Goal: Information Seeking & Learning: Compare options

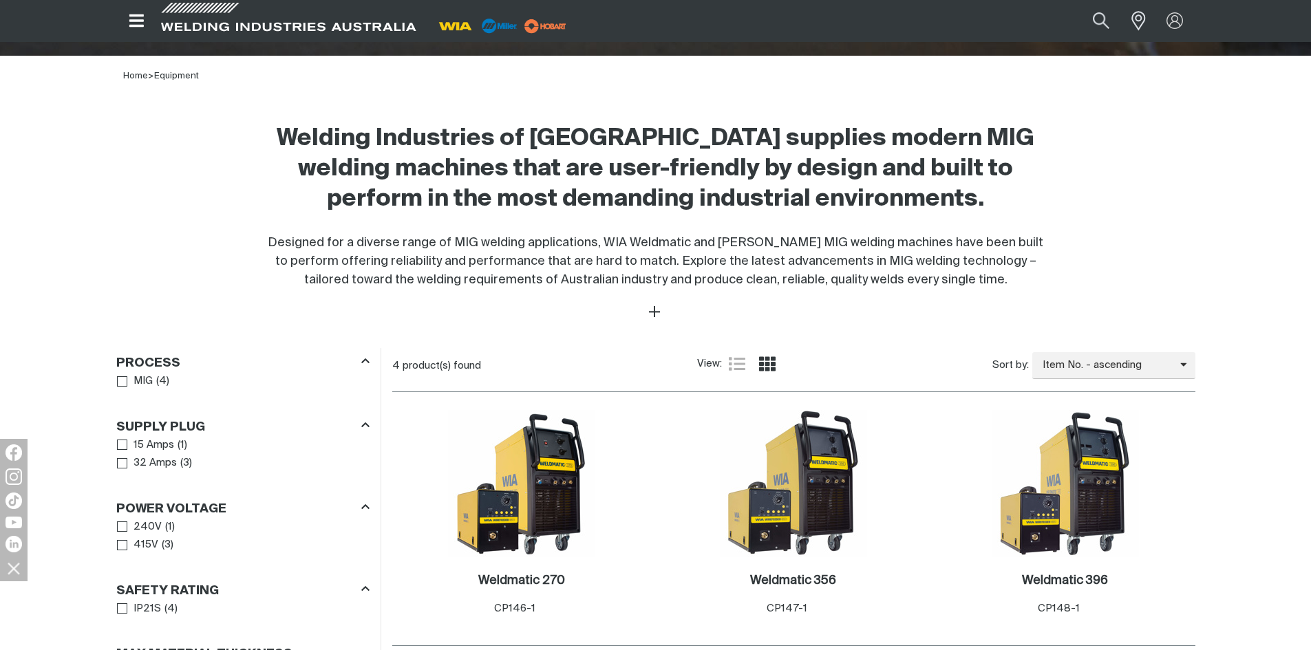
scroll to position [413, 0]
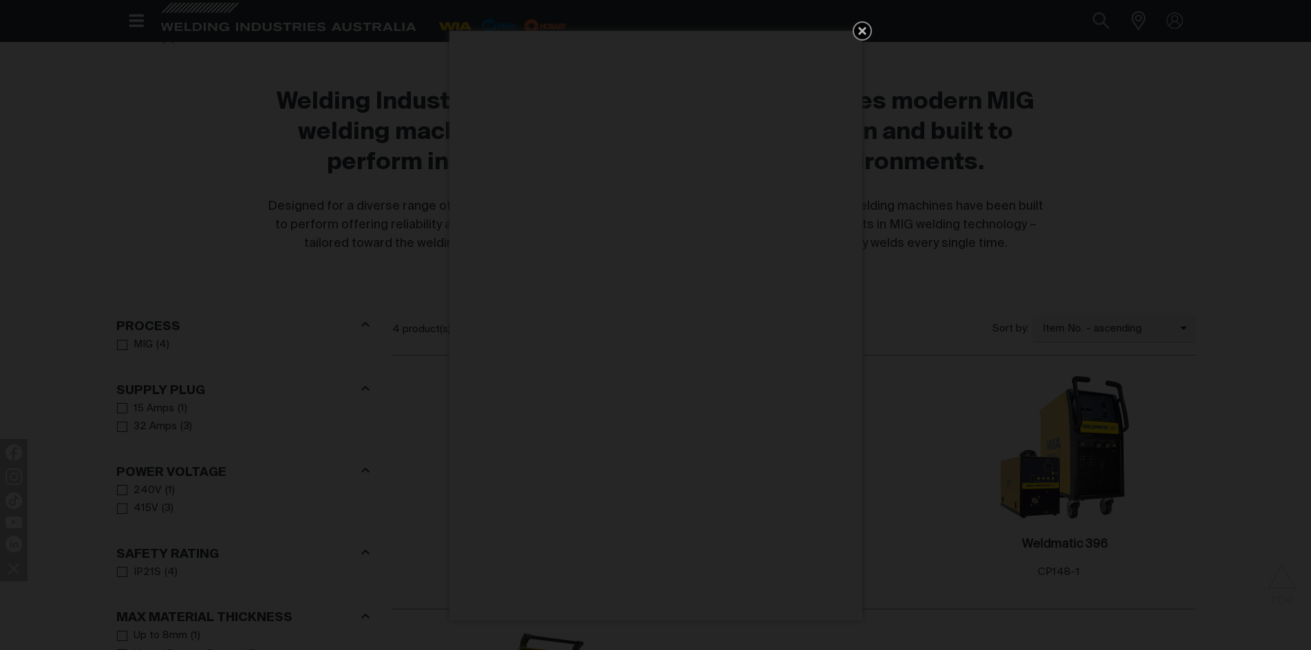
click at [863, 34] on icon "Get 5 WIA Welding Guides Free!" at bounding box center [862, 31] width 17 height 17
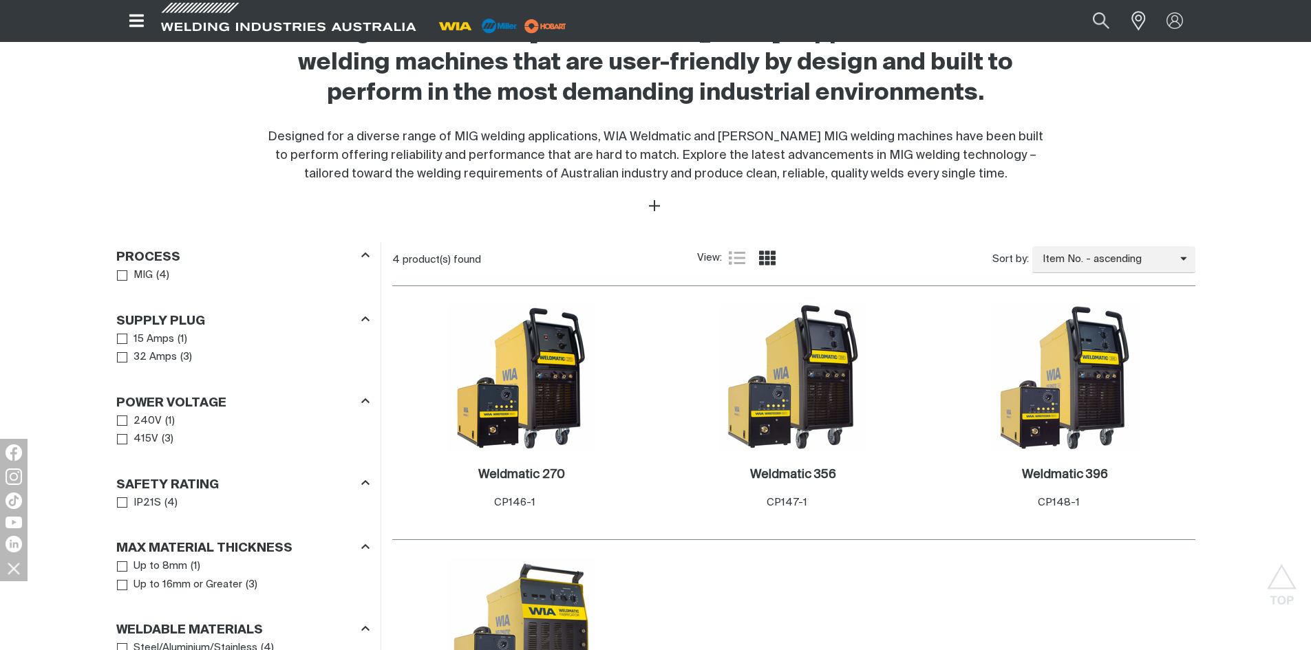
scroll to position [551, 0]
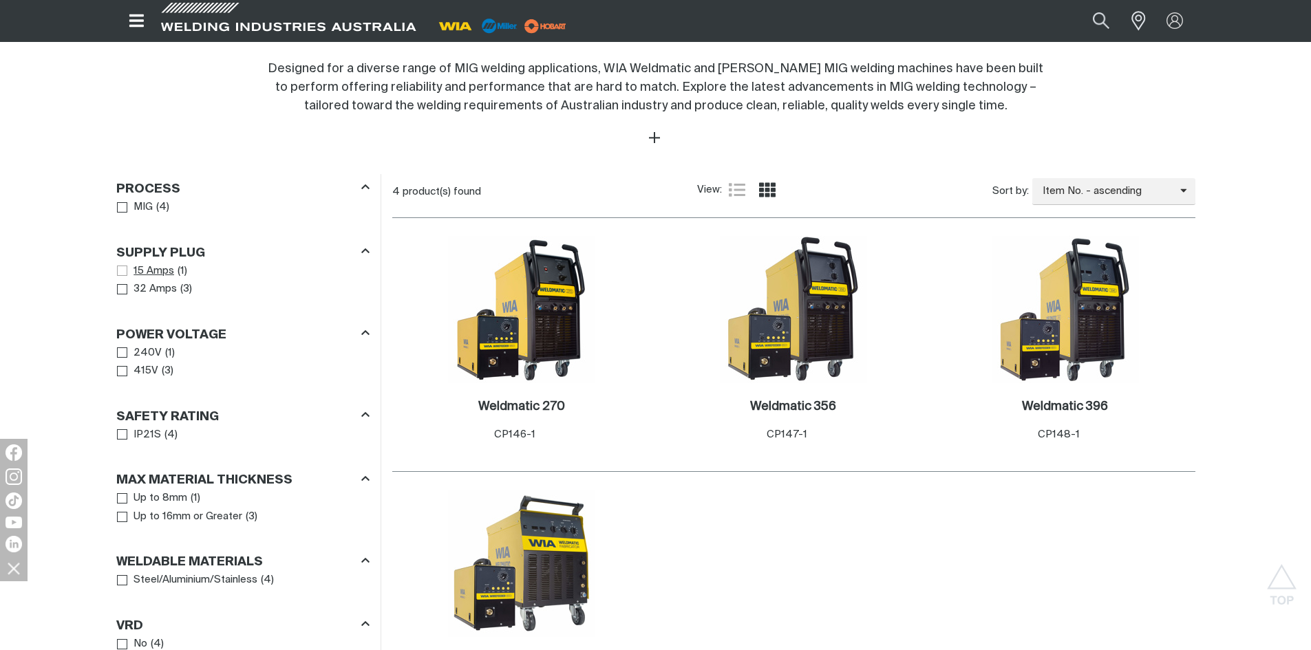
click at [120, 271] on span "Supply Plug" at bounding box center [122, 271] width 10 height 10
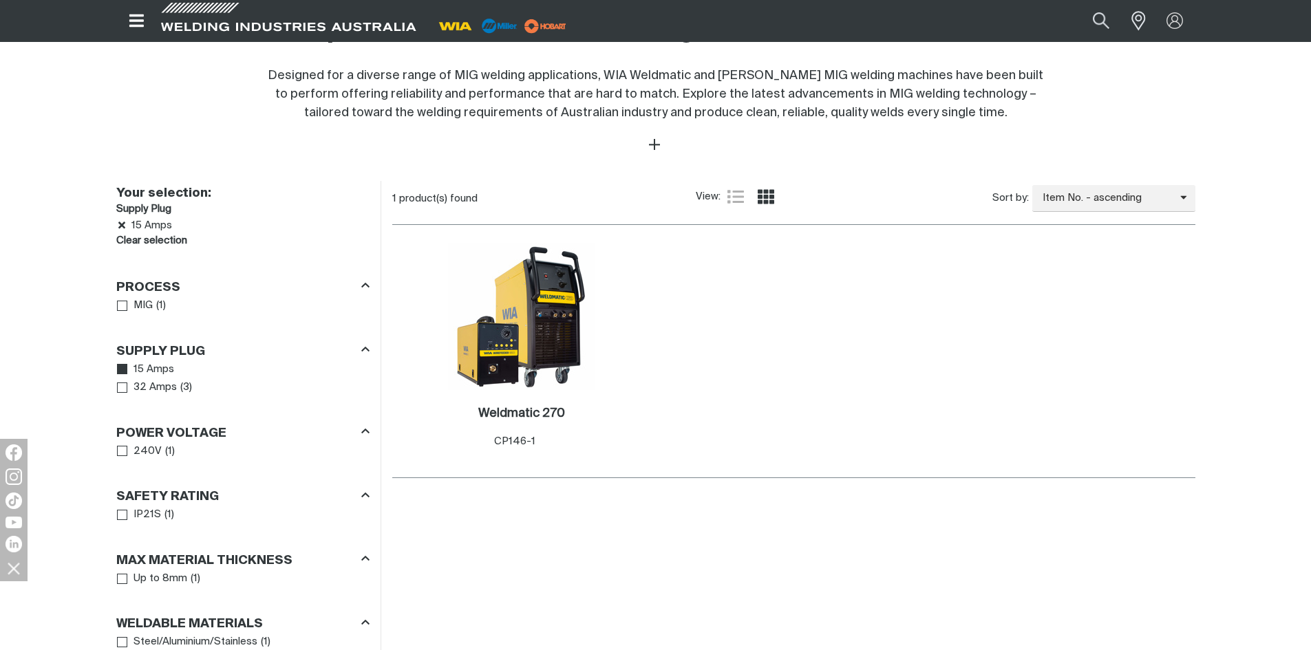
scroll to position [551, 0]
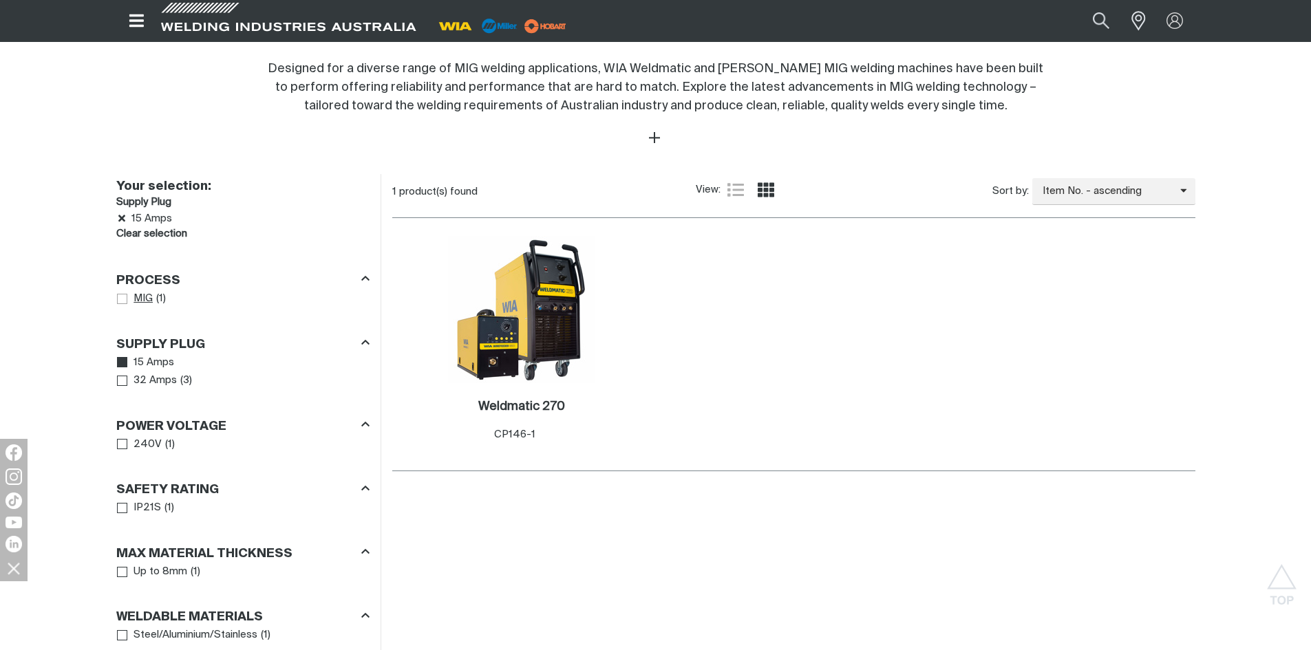
click at [122, 298] on span "Process" at bounding box center [122, 299] width 10 height 10
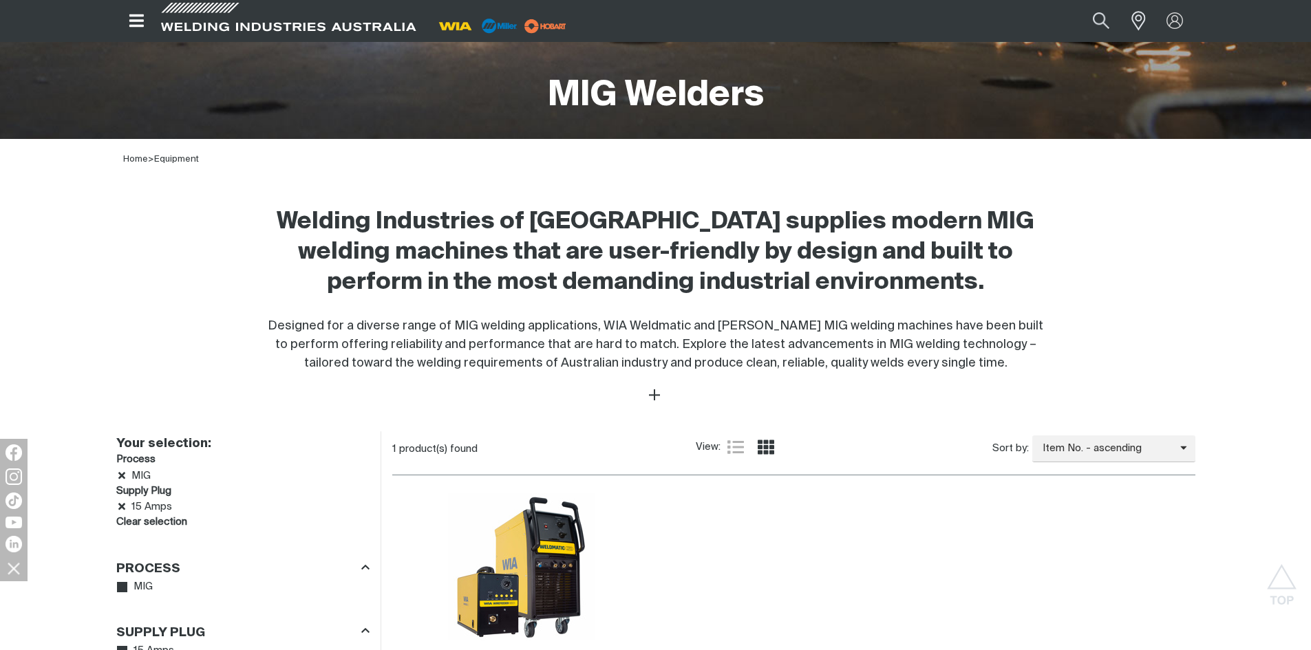
scroll to position [275, 0]
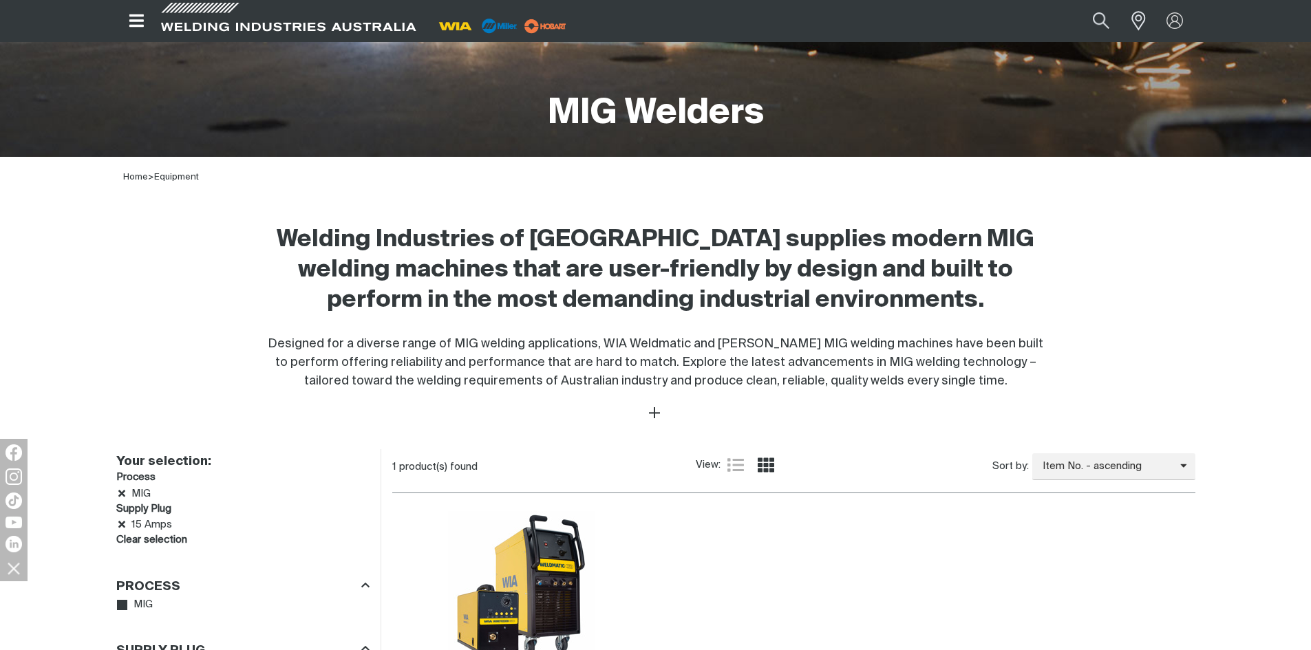
click at [136, 23] on icon "Open top menu" at bounding box center [137, 20] width 20 height 17
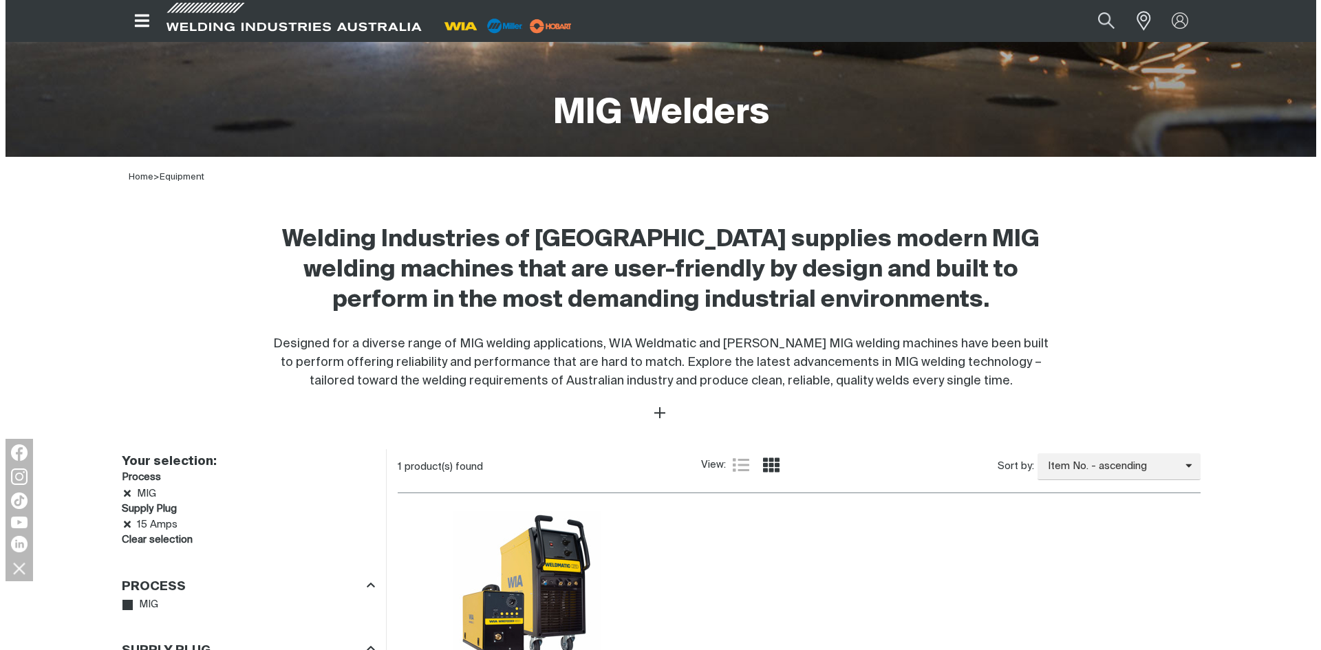
scroll to position [270, 0]
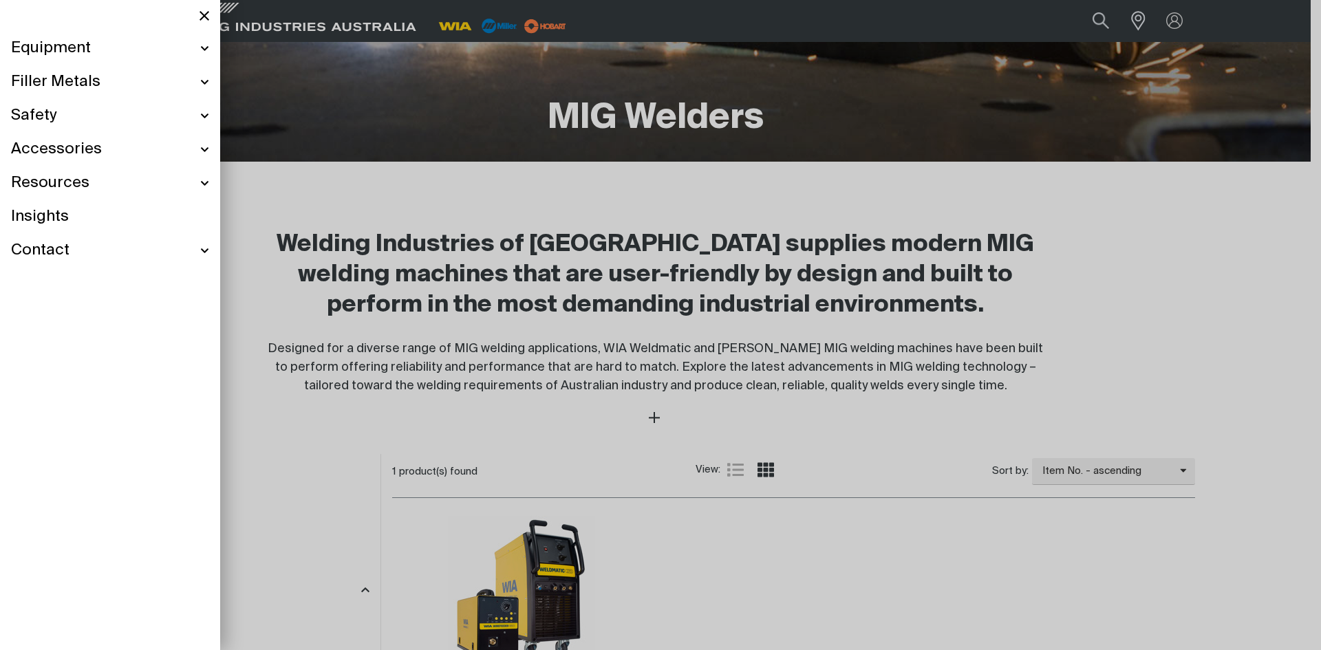
click at [201, 47] on div "Equipment" at bounding box center [110, 49] width 198 height 34
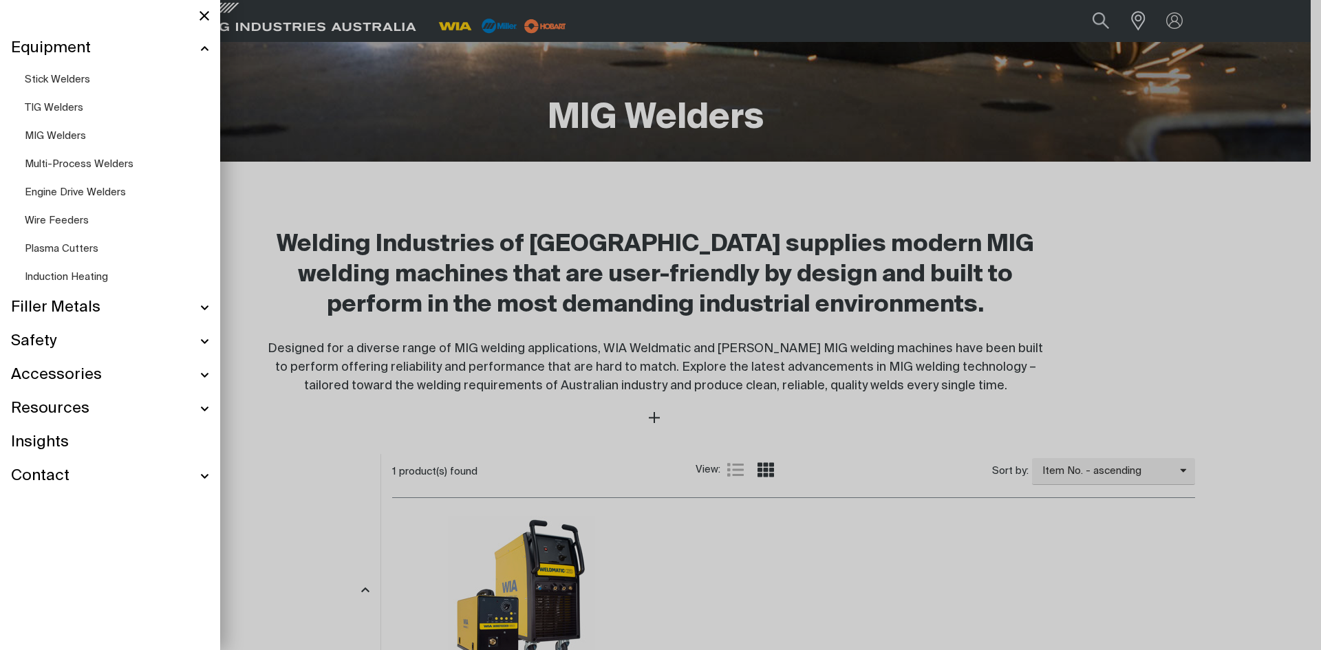
scroll to position [226, 0]
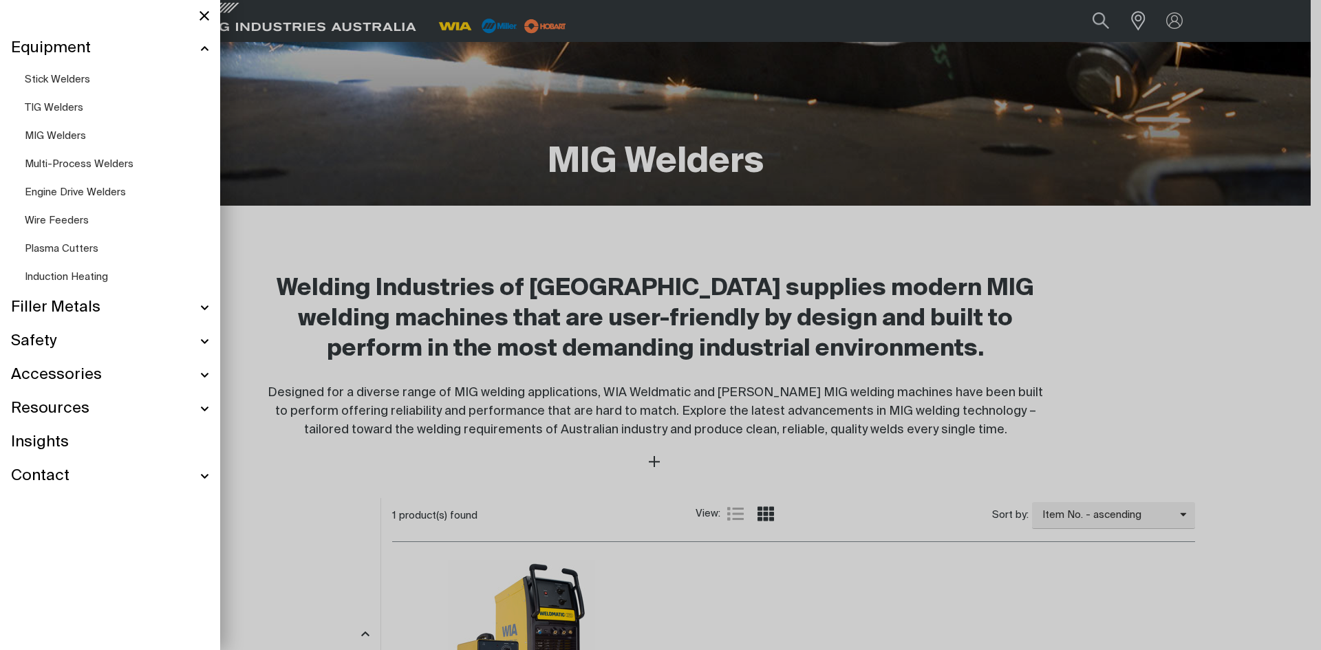
click at [61, 164] on span "Multi-Process Welders" at bounding box center [79, 164] width 109 height 10
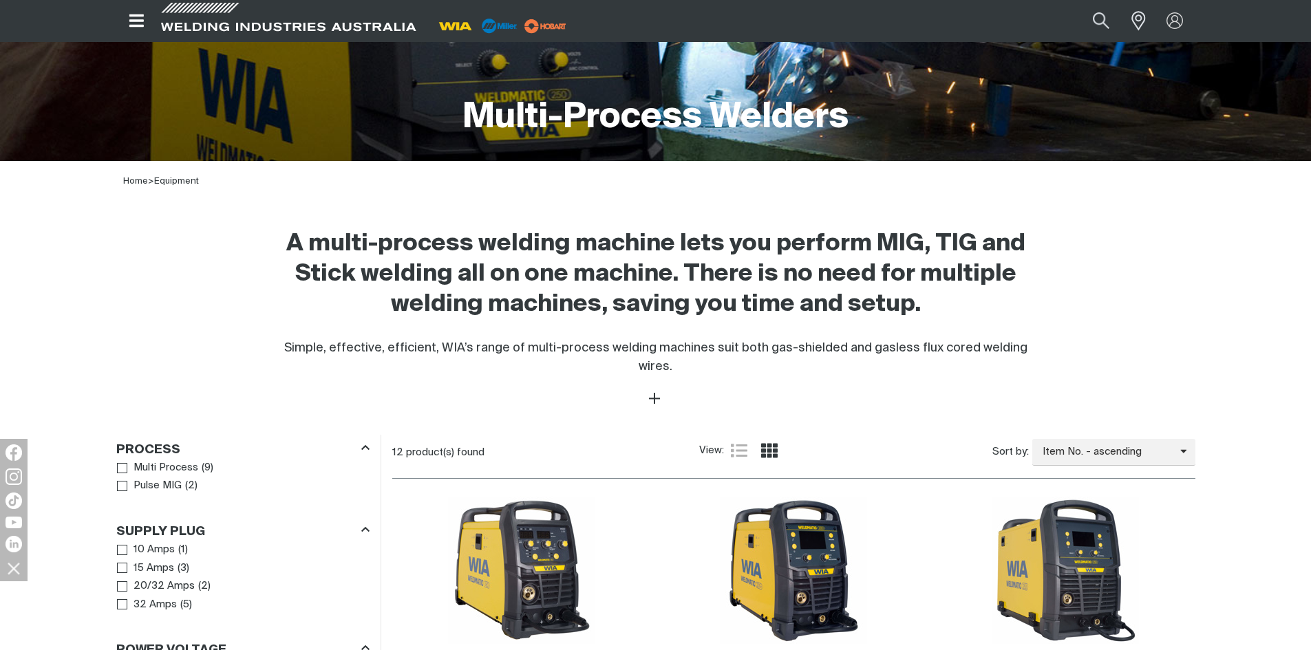
scroll to position [344, 0]
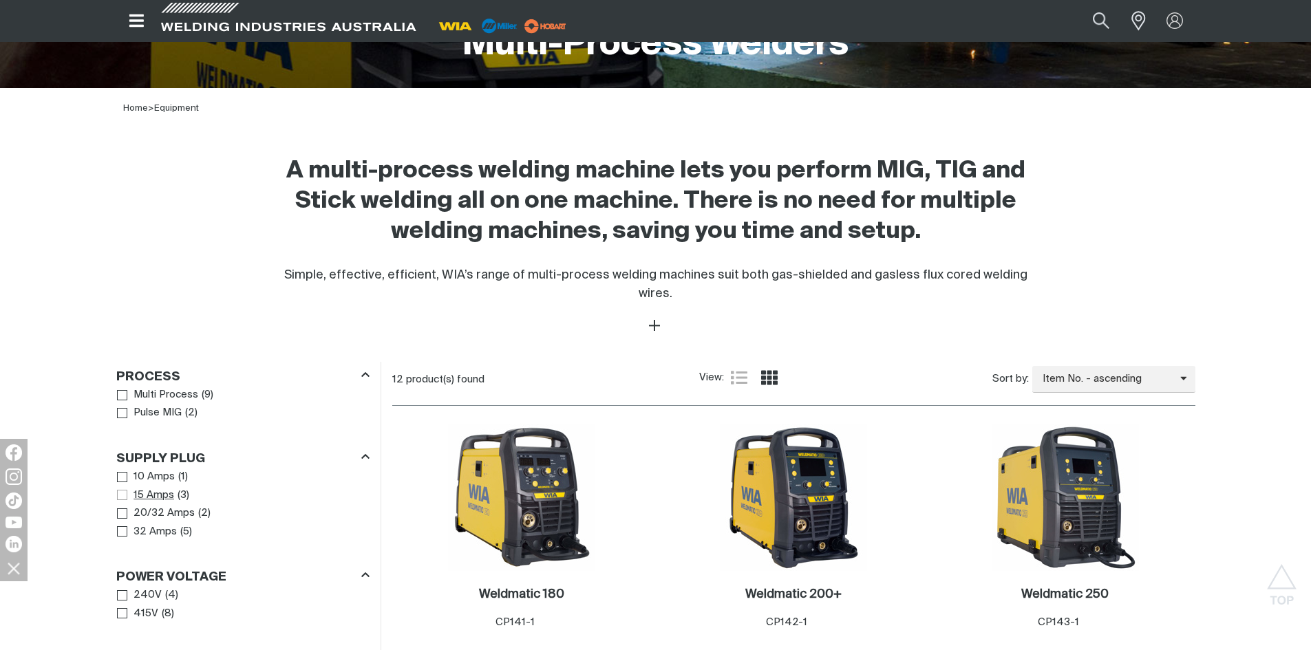
click at [119, 490] on span "Supply Plug" at bounding box center [122, 495] width 10 height 10
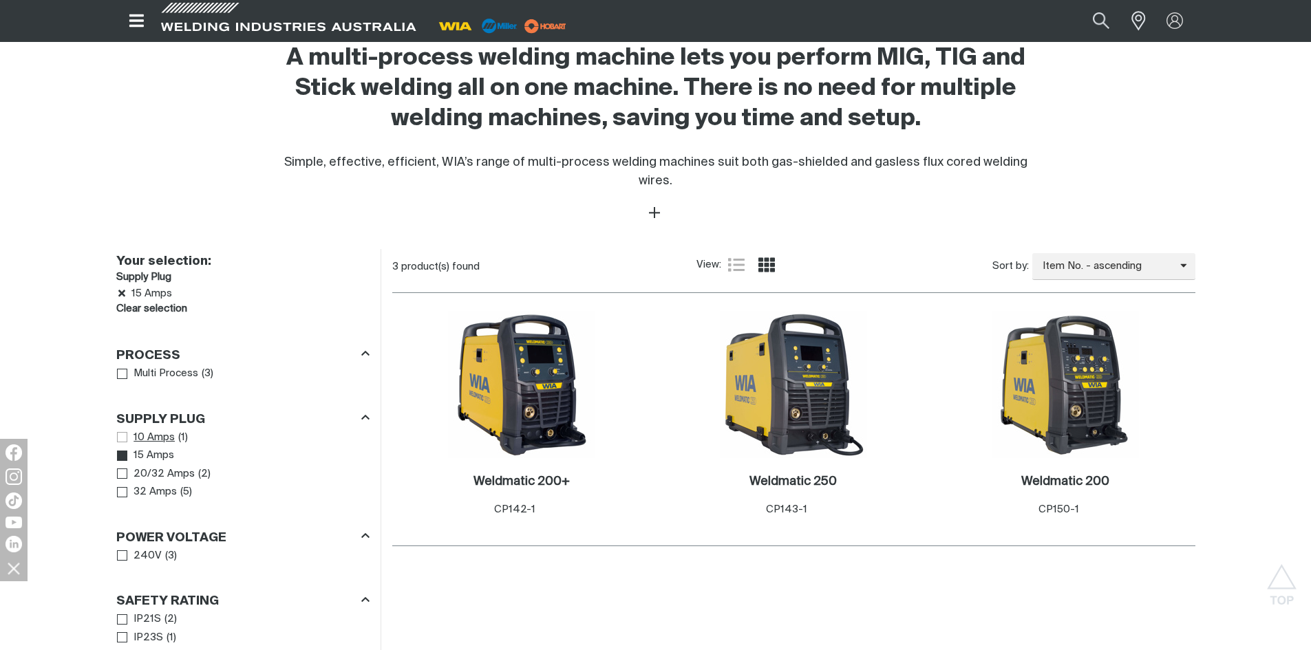
scroll to position [482, 0]
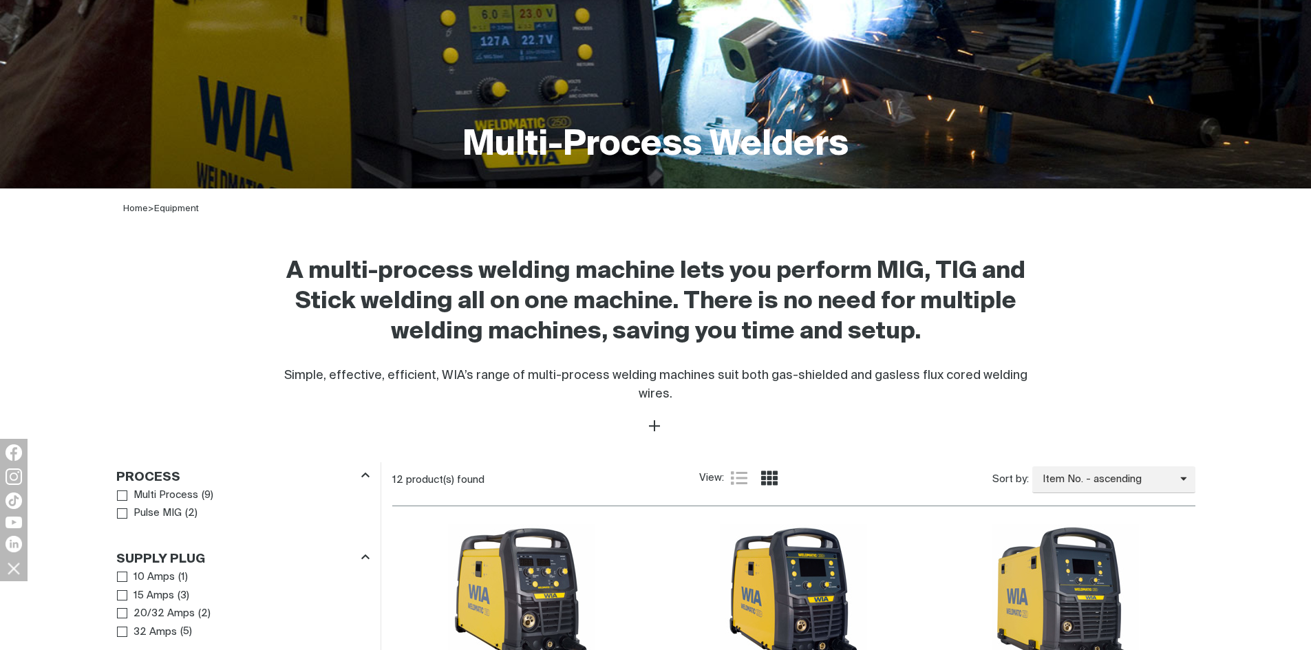
scroll to position [344, 0]
